Goal: Task Accomplishment & Management: Use online tool/utility

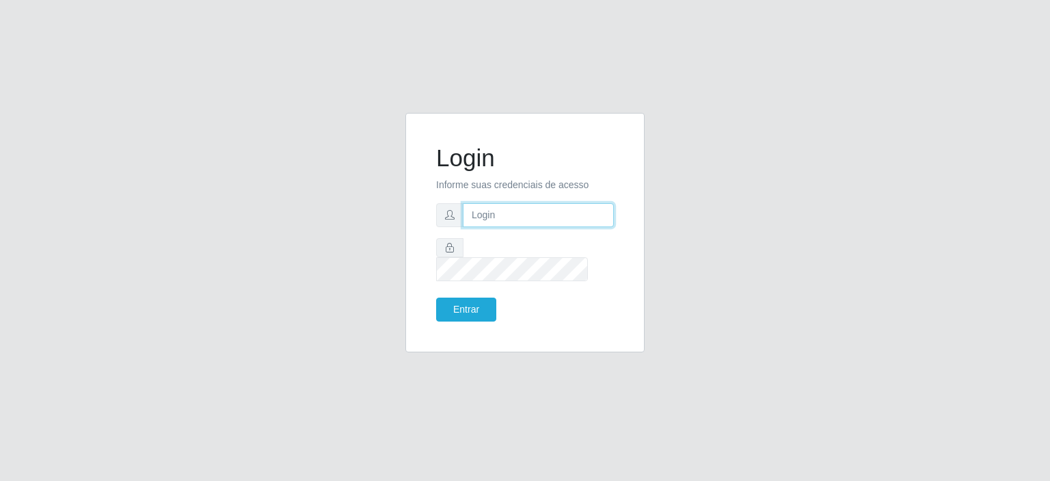
click at [523, 227] on input "text" at bounding box center [538, 215] width 151 height 24
type input "[EMAIL_ADDRESS][DOMAIN_NAME]"
click at [487, 297] on button "Entrar" at bounding box center [466, 309] width 60 height 24
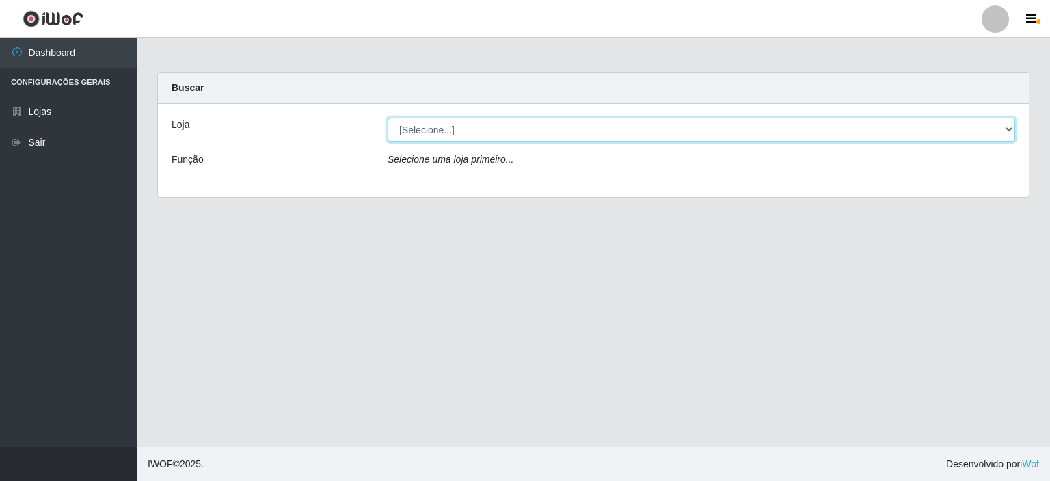
drag, startPoint x: 561, startPoint y: 144, endPoint x: 561, endPoint y: 137, distance: 6.9
click at [561, 137] on select "[Selecione...] Corte Fácil - Unidade Planalto" at bounding box center [702, 130] width 628 height 24
select select "202"
click at [388, 118] on select "[Selecione...] Corte Fácil - Unidade Planalto" at bounding box center [702, 130] width 628 height 24
